Goal: Transaction & Acquisition: Purchase product/service

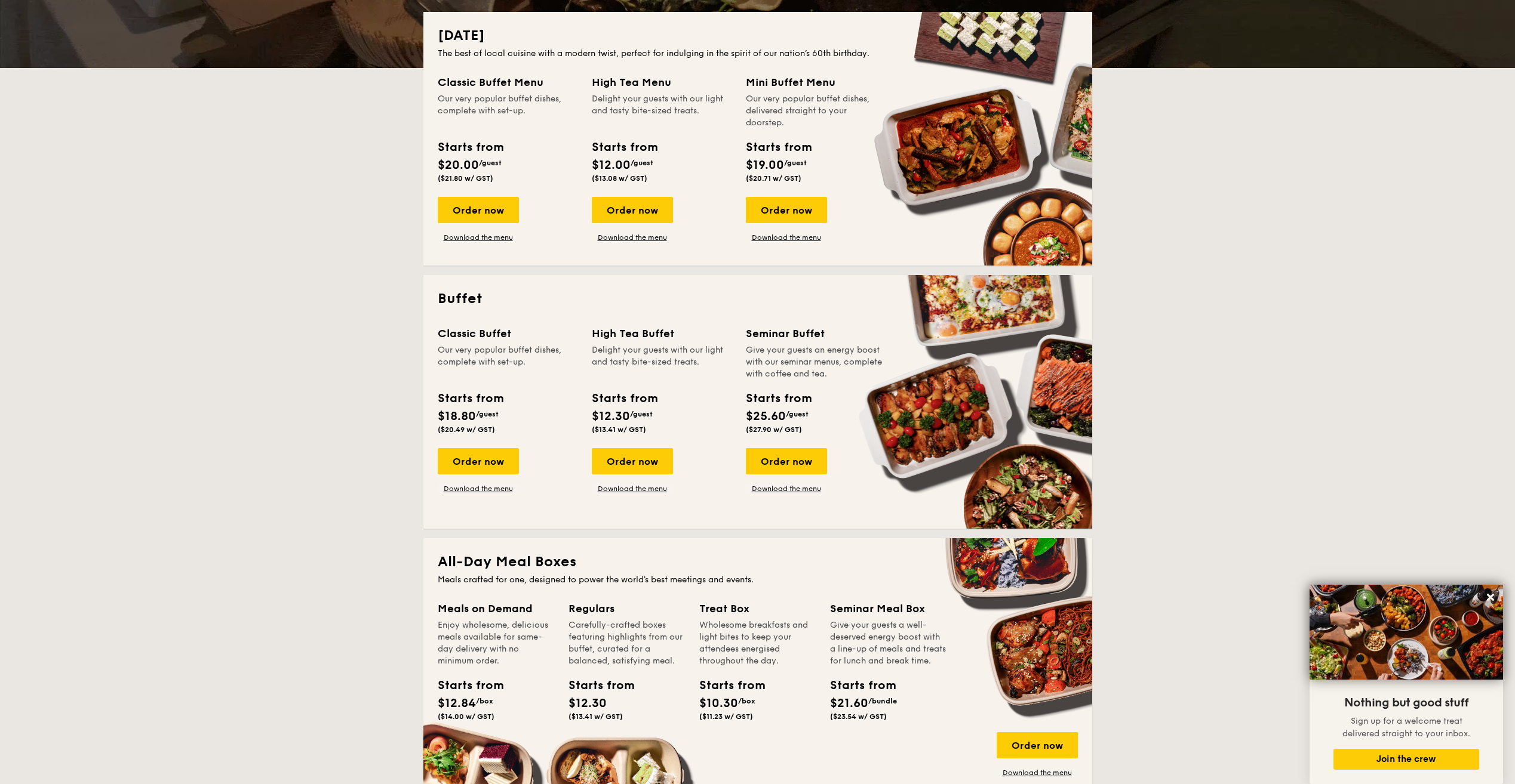
scroll to position [239, 0]
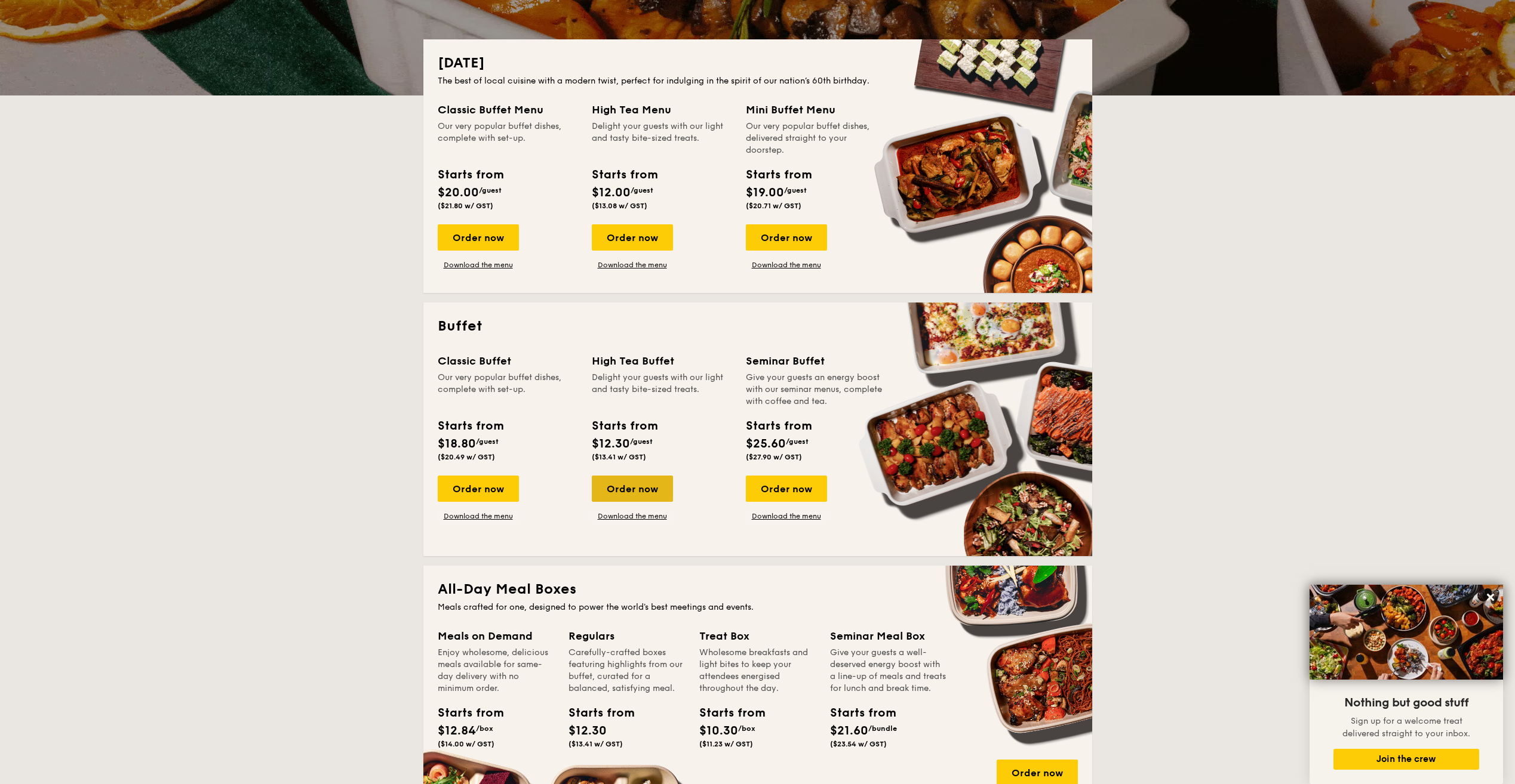
click at [627, 483] on div "Order now" at bounding box center [632, 489] width 81 height 26
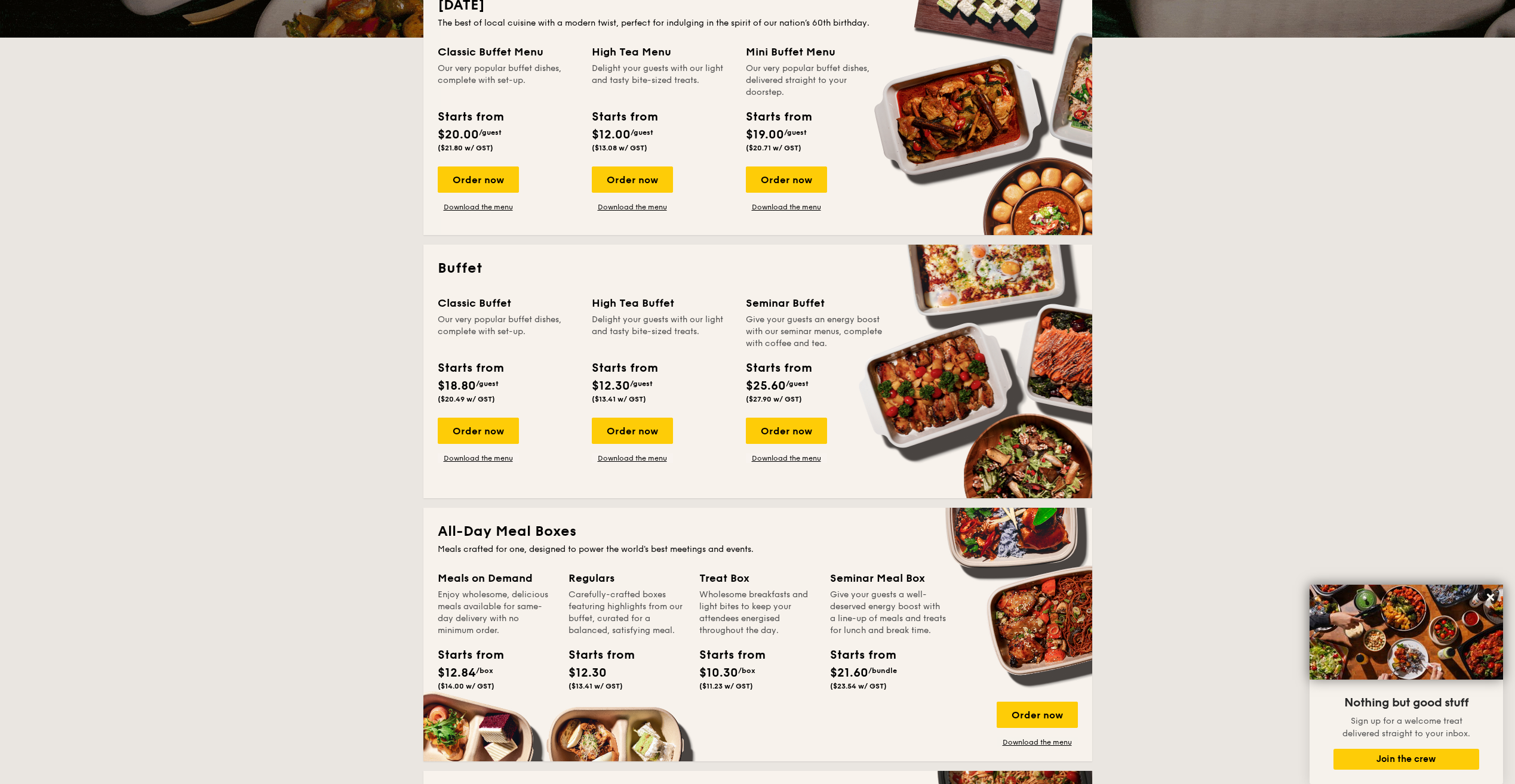
scroll to position [179, 0]
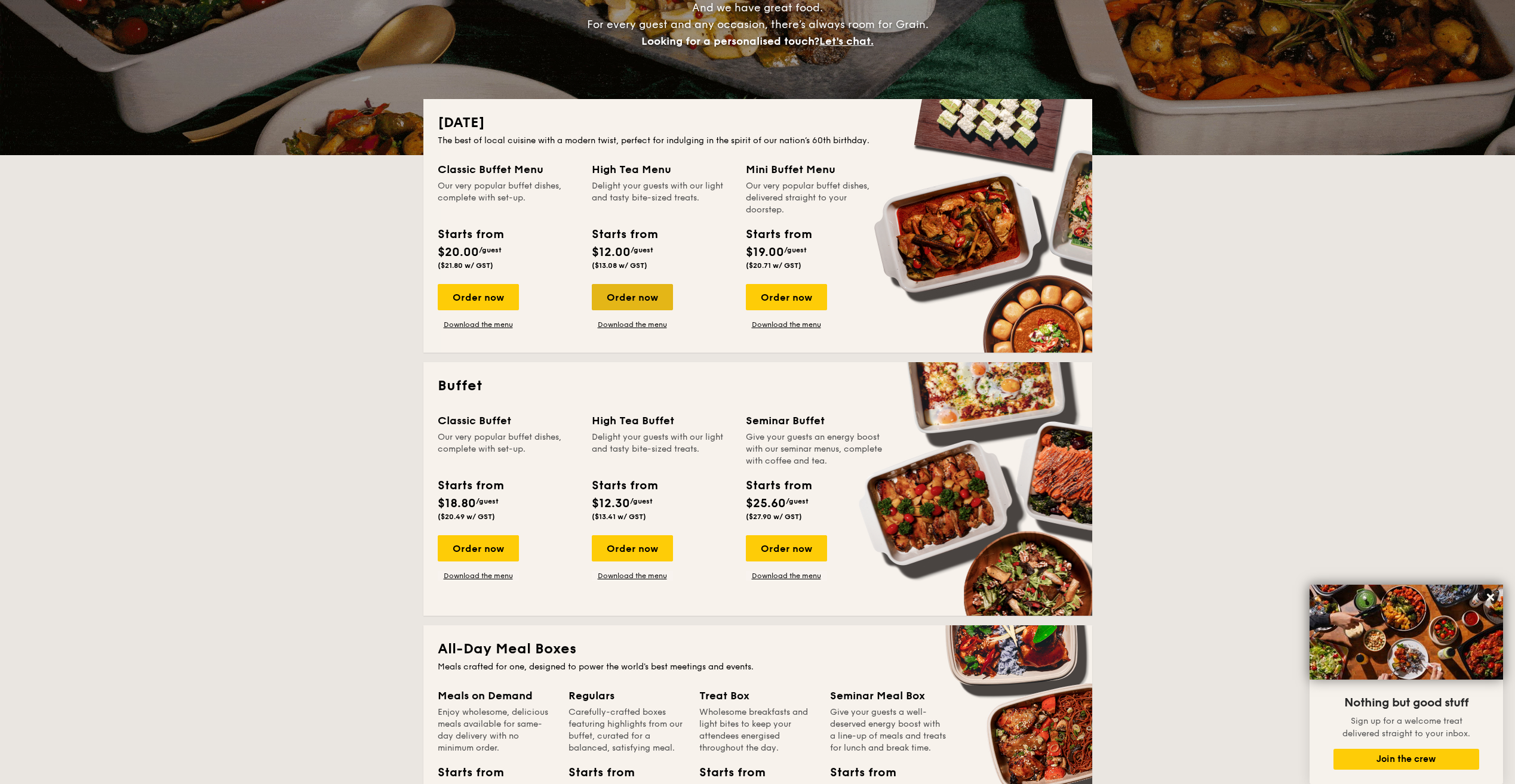
click at [627, 306] on div "Order now" at bounding box center [632, 297] width 81 height 26
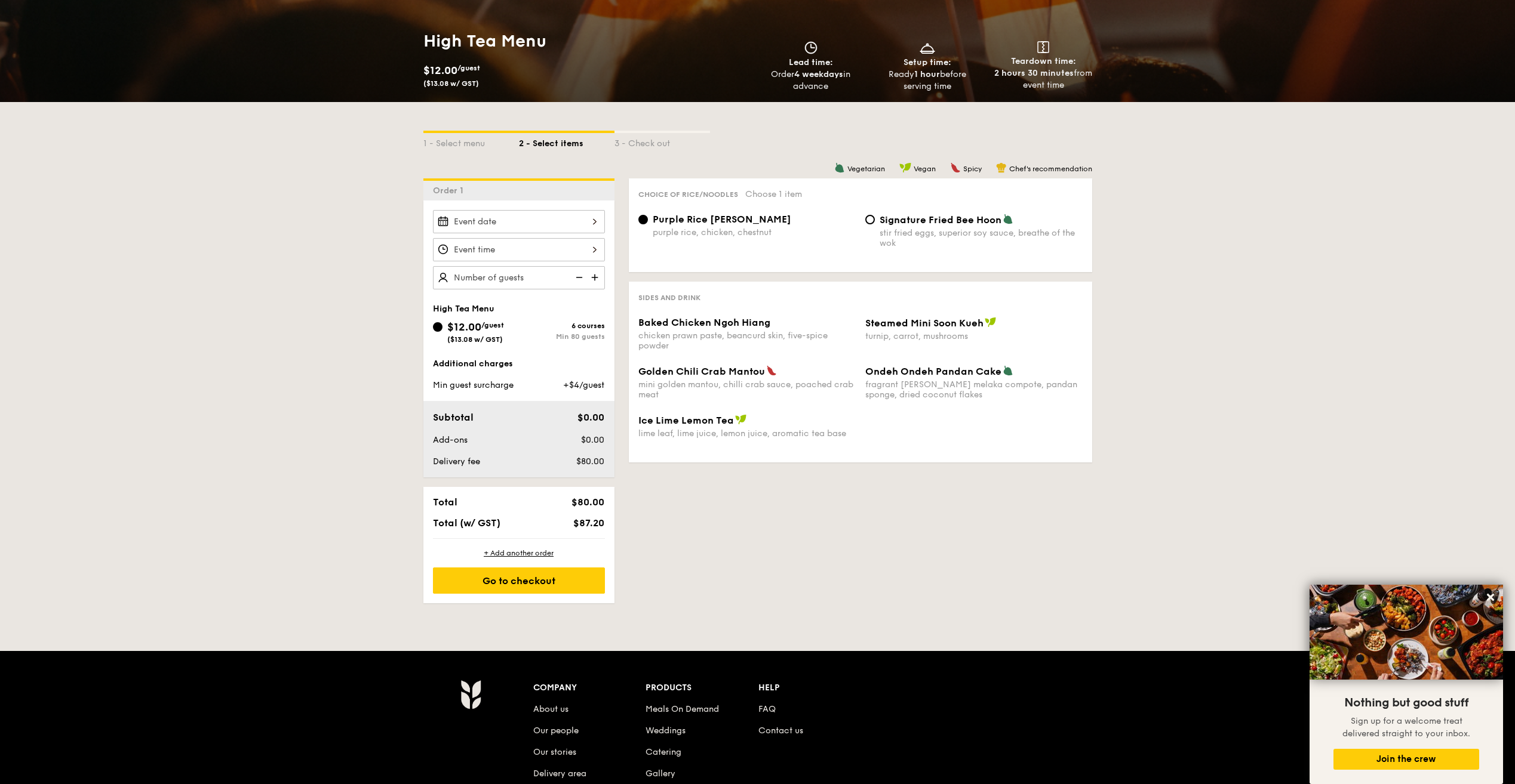
scroll to position [179, 0]
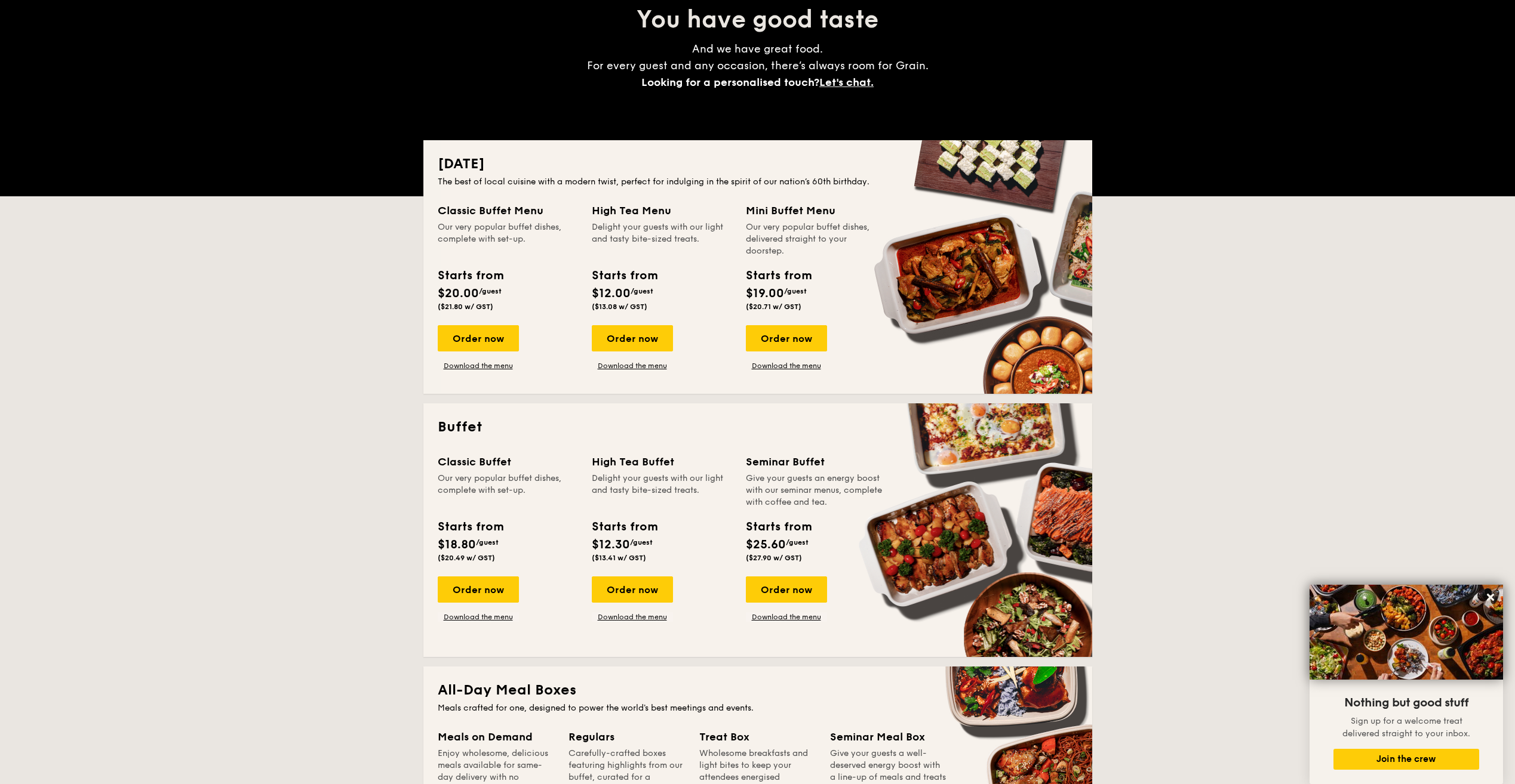
scroll to position [120, 0]
